Goal: Task Accomplishment & Management: Manage account settings

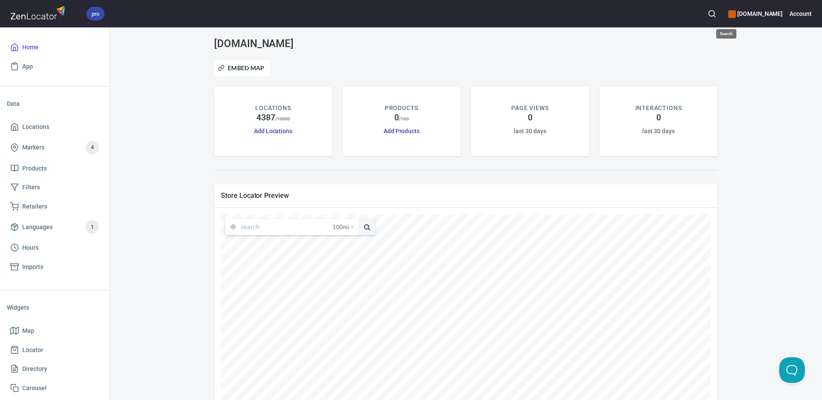
click at [722, 12] on button "button" at bounding box center [712, 13] width 19 height 19
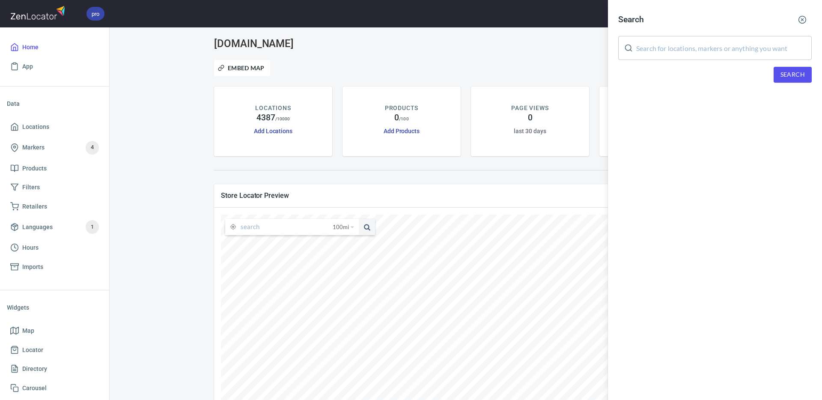
drag, startPoint x: 682, startPoint y: 50, endPoint x: 736, endPoint y: 66, distance: 56.7
click at [682, 51] on input "text" at bounding box center [725, 48] width 176 height 24
paste input "[PERSON_NAME]"
type input "[PERSON_NAME]"
click at [794, 75] on span "Search" at bounding box center [793, 74] width 24 height 11
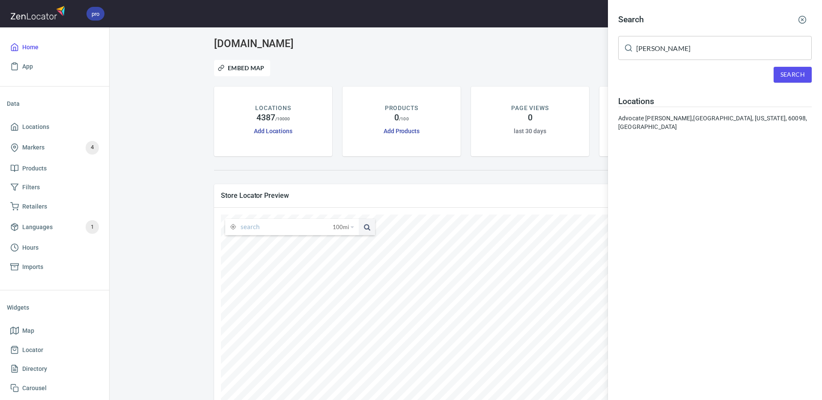
drag, startPoint x: 702, startPoint y: 117, endPoint x: 686, endPoint y: 134, distance: 23.0
click at [701, 117] on div "Advocate [PERSON_NAME], [GEOGRAPHIC_DATA], [US_STATE], 60098, [GEOGRAPHIC_DATA]" at bounding box center [716, 122] width 194 height 17
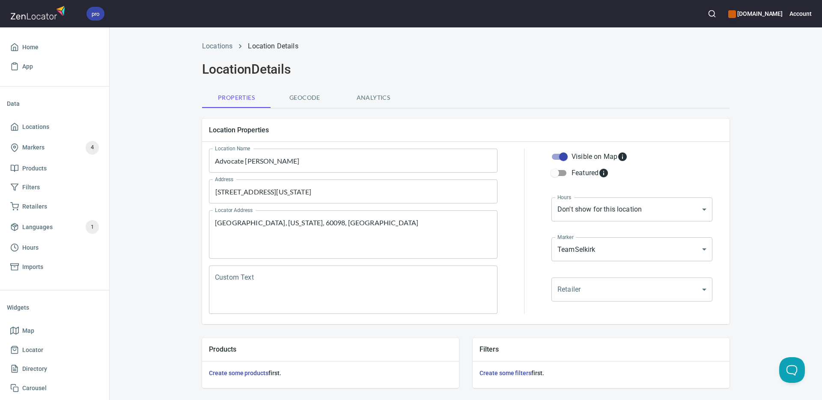
scroll to position [206, 0]
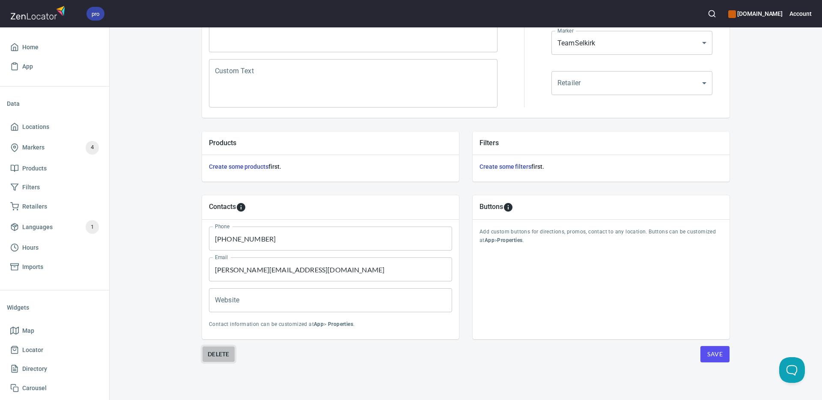
click at [223, 352] on span "Delete" at bounding box center [219, 354] width 22 height 10
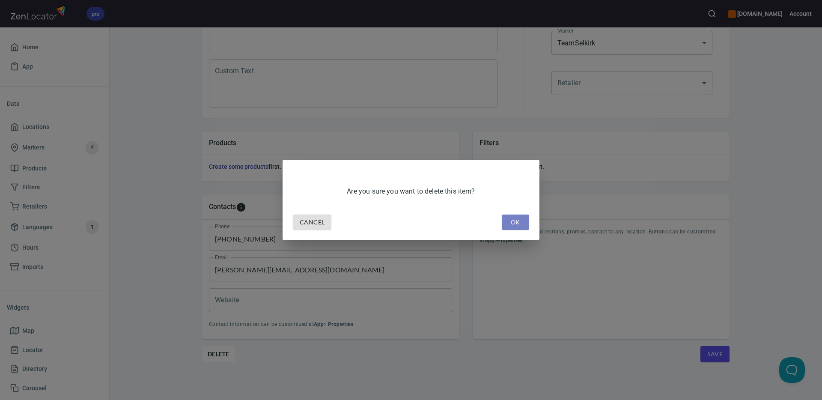
click at [520, 224] on span "OK" at bounding box center [516, 222] width 14 height 11
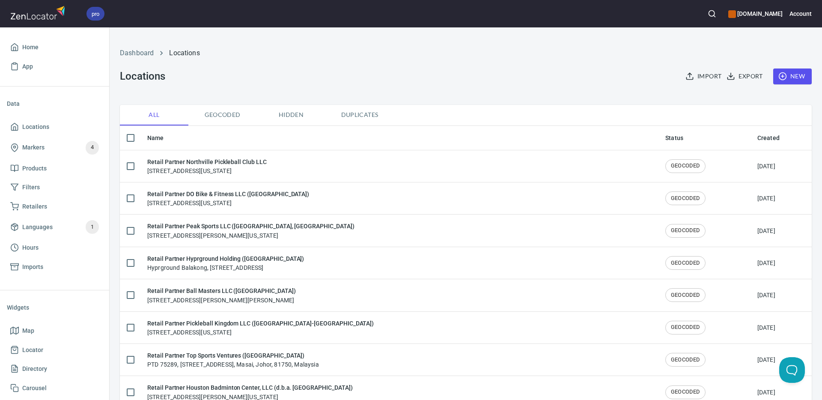
checkbox input "false"
